Goal: Task Accomplishment & Management: Use online tool/utility

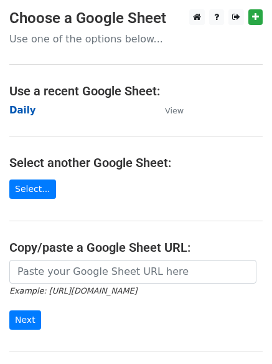
click at [14, 108] on strong "Daily" at bounding box center [22, 110] width 27 height 11
click at [24, 111] on strong "Daily" at bounding box center [22, 110] width 27 height 11
click at [22, 105] on strong "Daily" at bounding box center [22, 110] width 27 height 11
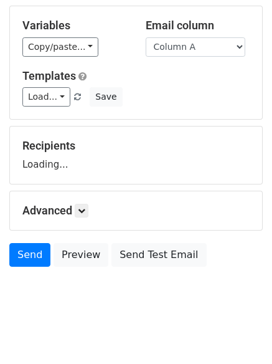
scroll to position [70, 0]
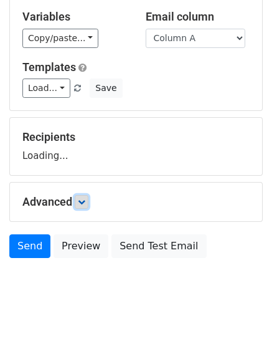
click at [85, 201] on icon at bounding box center [81, 201] width 7 height 7
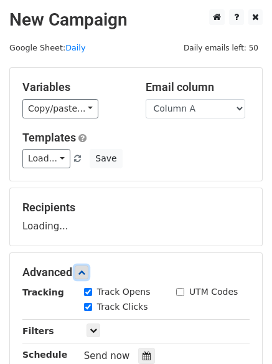
scroll to position [192, 0]
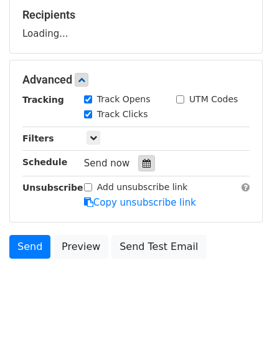
click at [143, 162] on icon at bounding box center [147, 163] width 8 height 9
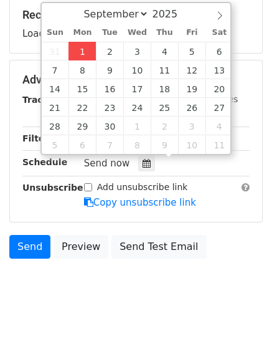
type input "2025-09-01 12:34"
type input "34"
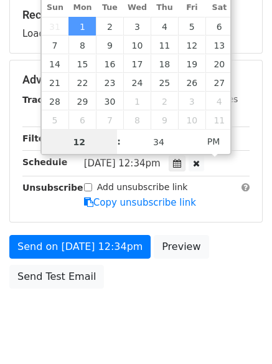
scroll to position [1, 0]
type input "4"
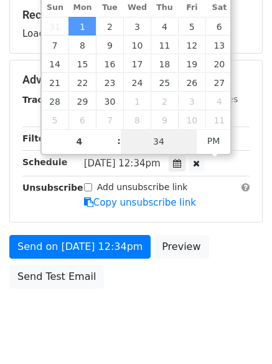
type input "2025-09-01 16:34"
type input "04"
type input "1"
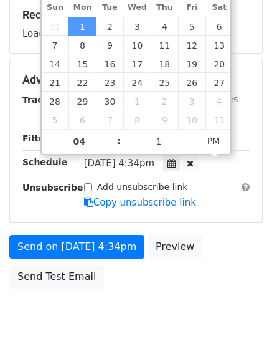
type input "2025-09-01 16:01"
click at [130, 326] on body "New Campaign Daily emails left: 50 Google Sheet: Daily Variables Copy/paste... …" at bounding box center [136, 81] width 272 height 528
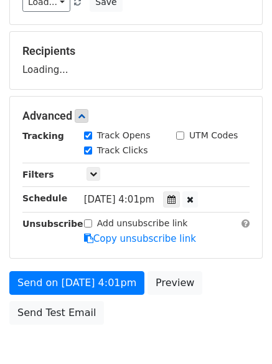
scroll to position [174, 0]
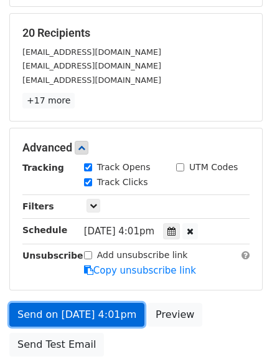
click at [91, 310] on link "Send on Sep 1 at 4:01pm" at bounding box center [76, 315] width 135 height 24
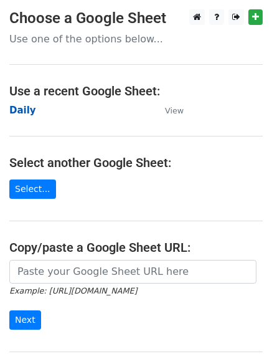
click at [16, 105] on strong "Daily" at bounding box center [22, 110] width 27 height 11
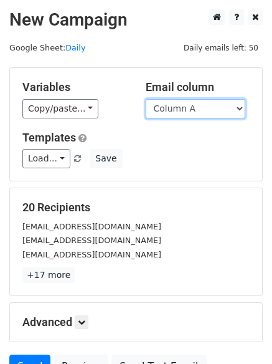
click at [189, 105] on select "Column A Column B Column C Column D Column E" at bounding box center [196, 108] width 100 height 19
select select "Column B"
click at [146, 99] on select "Column A Column B Column C Column D Column E" at bounding box center [196, 108] width 100 height 19
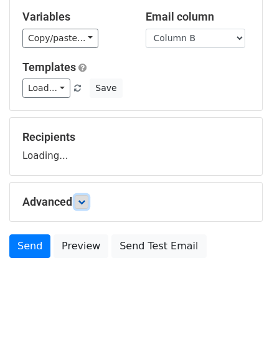
click at [82, 201] on form "Variables Copy/paste... {{Column A}} {{Column B}} {{Column C}} {{Column D}} {{C…" at bounding box center [136, 130] width 254 height 267
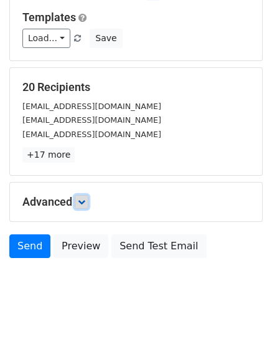
click at [79, 197] on link at bounding box center [82, 202] width 14 height 14
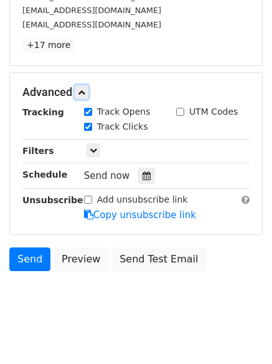
scroll to position [236, 0]
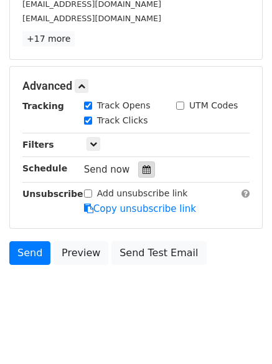
click at [143, 168] on icon at bounding box center [147, 169] width 8 height 9
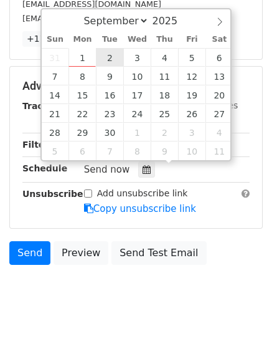
type input "2025-09-02 12:00"
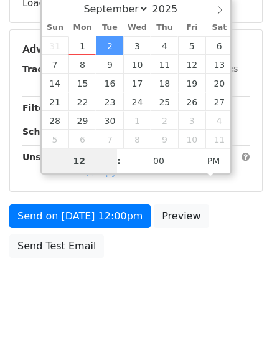
scroll to position [222, 0]
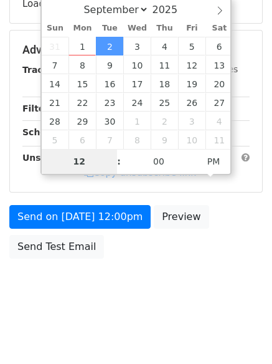
type input "5"
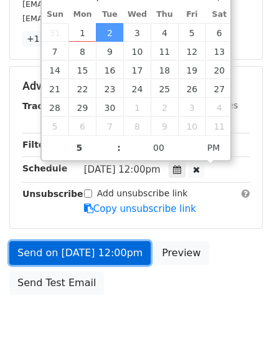
type input "2025-09-02 17:00"
click at [71, 250] on link "Send on Sep 2 at 12:00pm" at bounding box center [79, 253] width 141 height 24
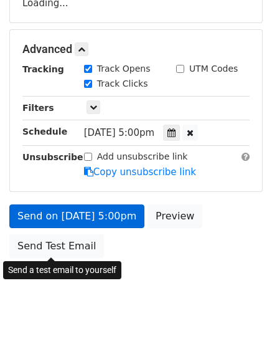
scroll to position [222, 0]
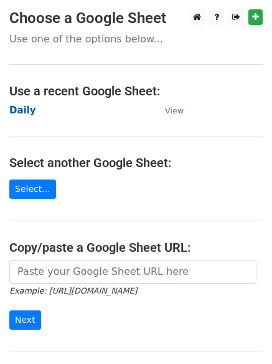
click at [12, 108] on strong "Daily" at bounding box center [22, 110] width 27 height 11
click at [21, 111] on strong "Daily" at bounding box center [22, 110] width 27 height 11
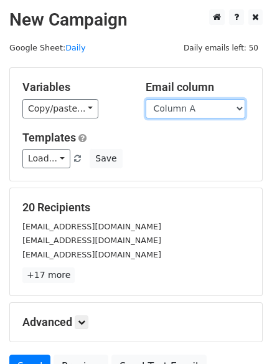
click at [195, 110] on select "Column A Column B Column C Column D Column E" at bounding box center [196, 108] width 100 height 19
select select "Column C"
click at [146, 99] on select "Column A Column B Column C Column D Column E" at bounding box center [196, 108] width 100 height 19
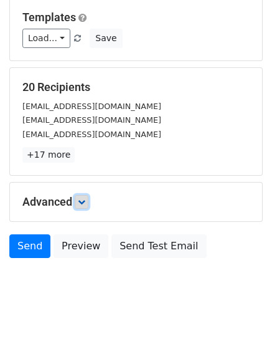
click at [85, 197] on link at bounding box center [82, 202] width 14 height 14
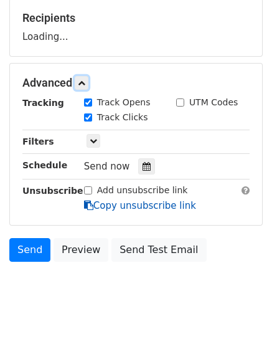
scroll to position [190, 0]
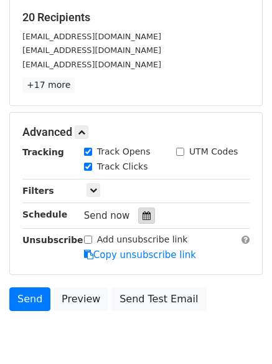
click at [138, 210] on div at bounding box center [146, 215] width 17 height 16
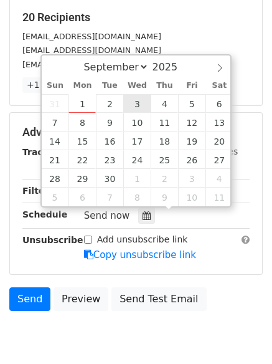
type input "2025-09-03 12:00"
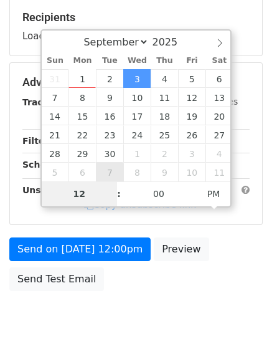
type input "6"
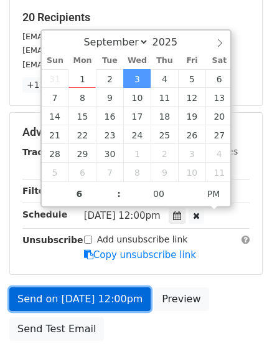
type input "2025-09-03 18:00"
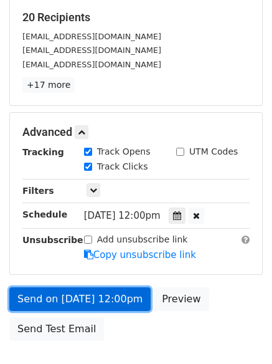
click at [77, 295] on link "Send on Sep 3 at 12:00pm" at bounding box center [79, 299] width 141 height 24
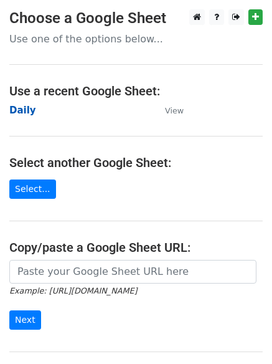
click at [26, 113] on strong "Daily" at bounding box center [22, 110] width 27 height 11
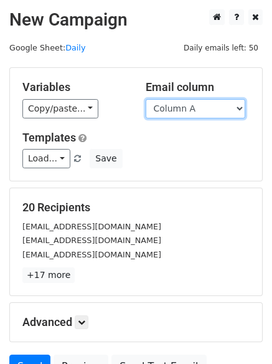
click at [186, 109] on select "Column A Column B Column C Column D Column E" at bounding box center [196, 108] width 100 height 19
select select "Column D"
click at [146, 99] on select "Column A Column B Column C Column D Column E" at bounding box center [196, 108] width 100 height 19
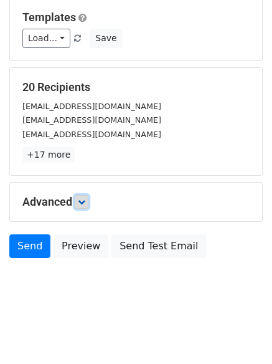
click at [79, 202] on link at bounding box center [82, 202] width 14 height 14
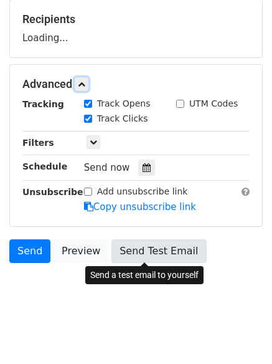
scroll to position [189, 0]
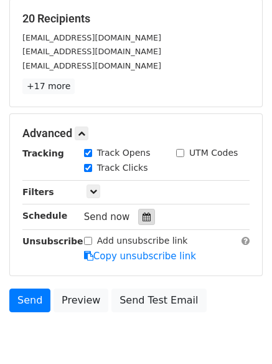
click at [143, 215] on icon at bounding box center [147, 216] width 8 height 9
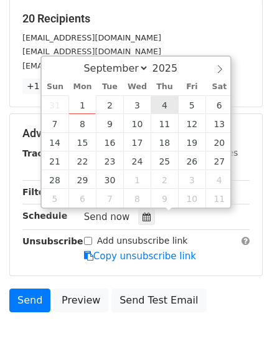
type input "2025-09-04 12:00"
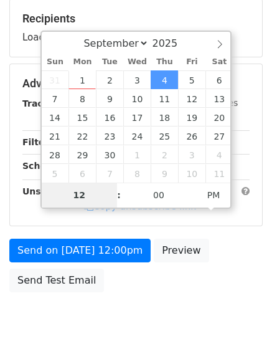
type input "7"
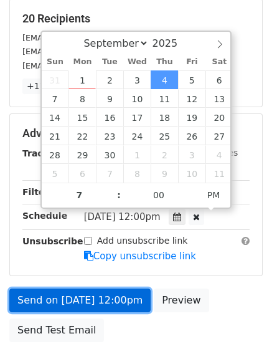
type input "2025-09-04 19:00"
click at [90, 301] on link "Send on Sep 4 at 12:00pm" at bounding box center [79, 300] width 141 height 24
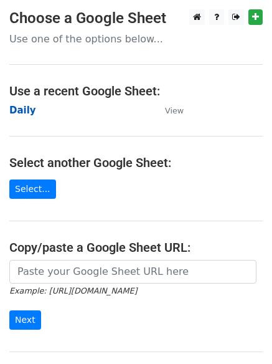
click at [20, 109] on strong "Daily" at bounding box center [22, 110] width 27 height 11
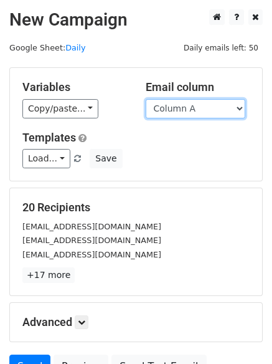
drag, startPoint x: 200, startPoint y: 108, endPoint x: 200, endPoint y: 118, distance: 10.0
click at [200, 108] on select "Column A Column B Column C Column D Column E" at bounding box center [196, 108] width 100 height 19
select select "Column E"
click at [146, 99] on select "Column A Column B Column C Column D Column E" at bounding box center [196, 108] width 100 height 19
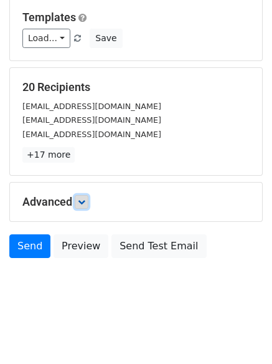
click at [83, 206] on link at bounding box center [82, 202] width 14 height 14
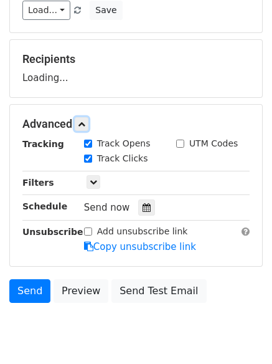
scroll to position [187, 0]
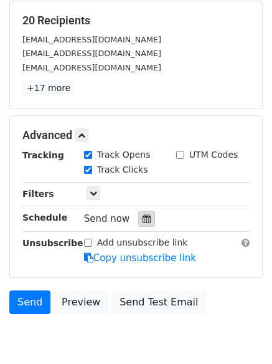
click at [138, 212] on div at bounding box center [146, 219] width 17 height 16
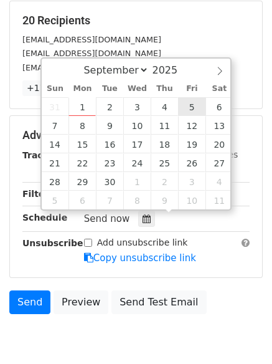
type input "[DATE] 12:00"
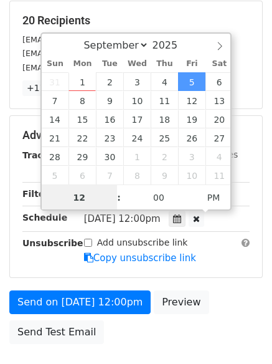
scroll to position [1, 0]
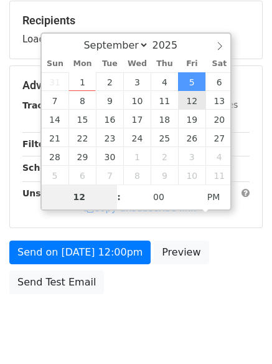
type input "8"
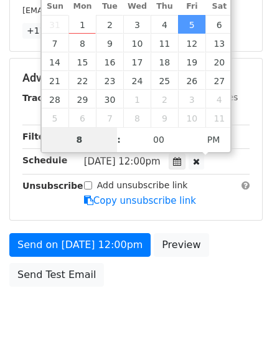
scroll to position [272, 0]
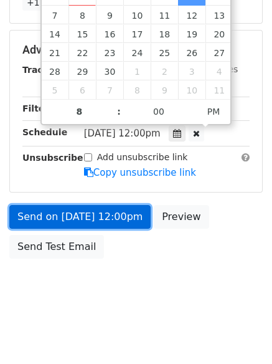
type input "[DATE] 20:00"
click at [88, 211] on link "Send on [DATE] 12:00pm" at bounding box center [79, 217] width 141 height 24
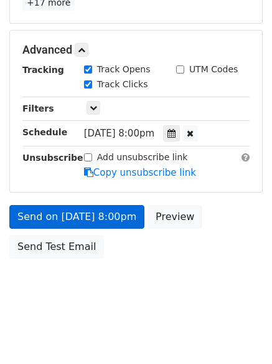
scroll to position [222, 0]
